Goal: Find specific page/section

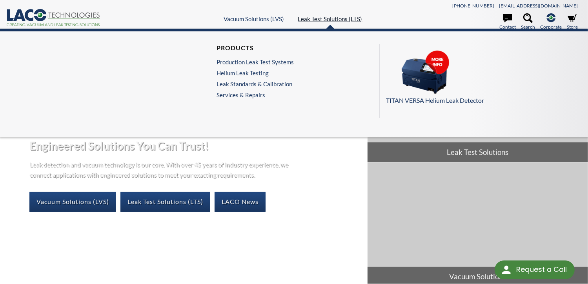
select select "Language Translate Widget"
click at [248, 82] on link "Leak Standards & Calibration" at bounding box center [255, 83] width 77 height 7
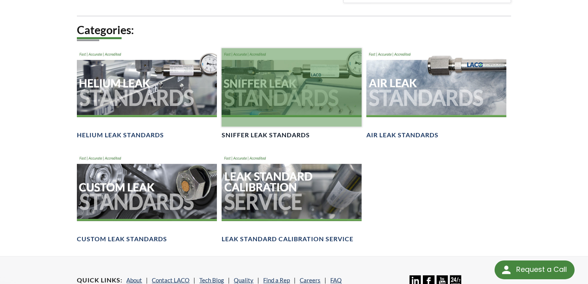
scroll to position [549, 0]
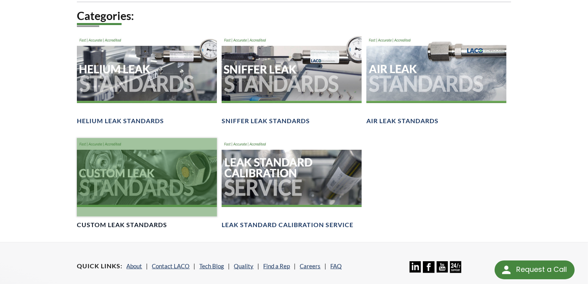
click at [139, 177] on div at bounding box center [147, 177] width 140 height 78
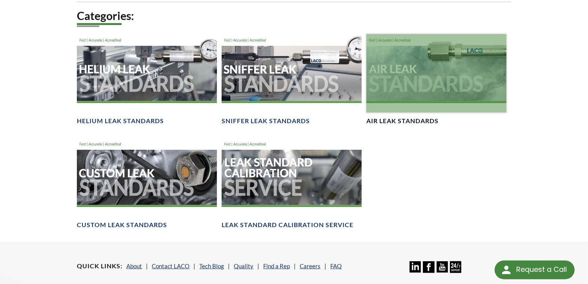
click at [437, 82] on div at bounding box center [436, 73] width 140 height 78
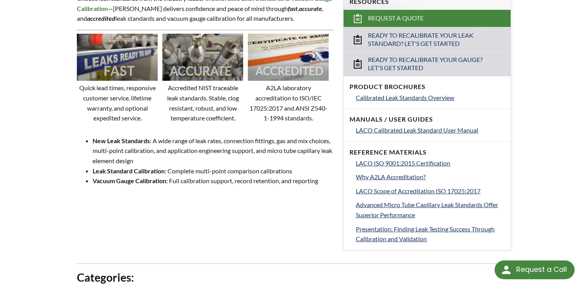
scroll to position [275, 0]
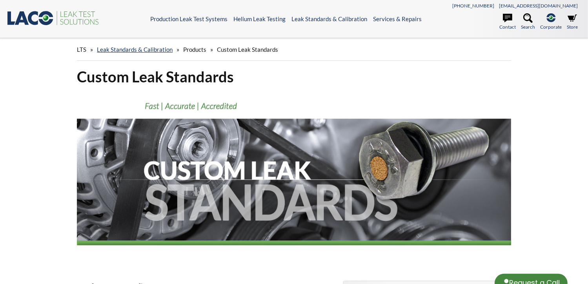
select select "Language Translate Widget"
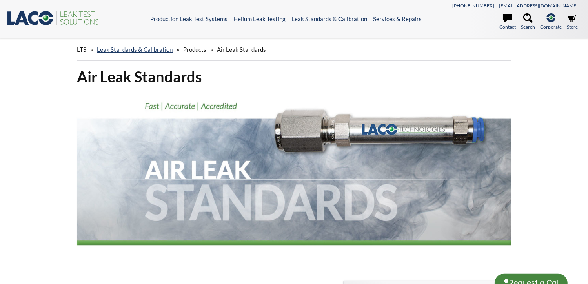
select select "Language Translate Widget"
